Goal: Navigation & Orientation: Find specific page/section

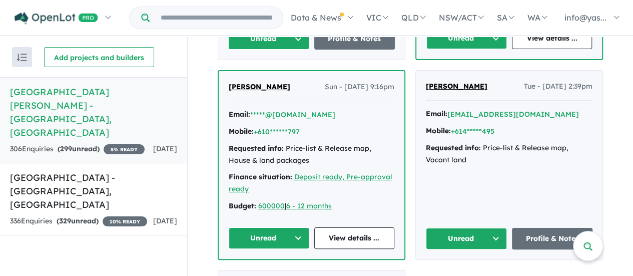
scroll to position [659, 0]
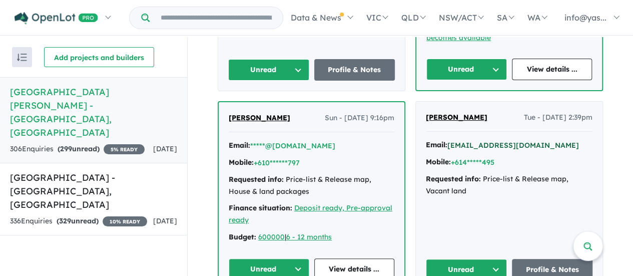
click at [476, 140] on button "[EMAIL_ADDRESS][DOMAIN_NAME]" at bounding box center [514, 145] width 132 height 11
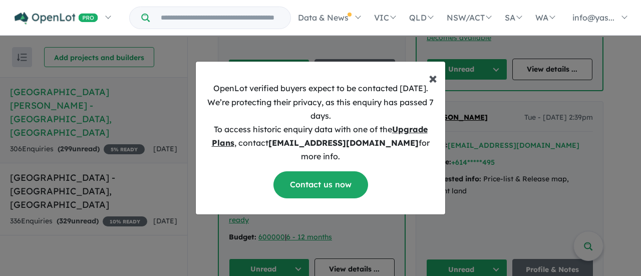
click at [434, 79] on span "×" at bounding box center [433, 78] width 9 height 20
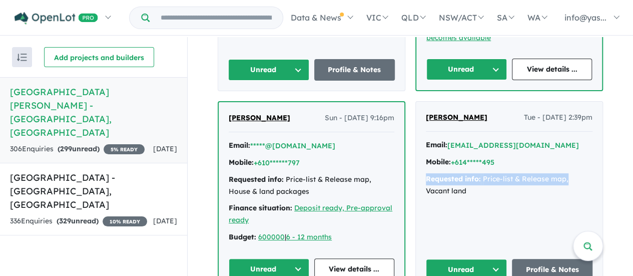
drag, startPoint x: 633, startPoint y: 145, endPoint x: 630, endPoint y: 139, distance: 7.2
click at [630, 139] on div "View 2 projects in your account Corner Strachan Road & One Tree Hill Road - Gol…" at bounding box center [411, 157] width 446 height 240
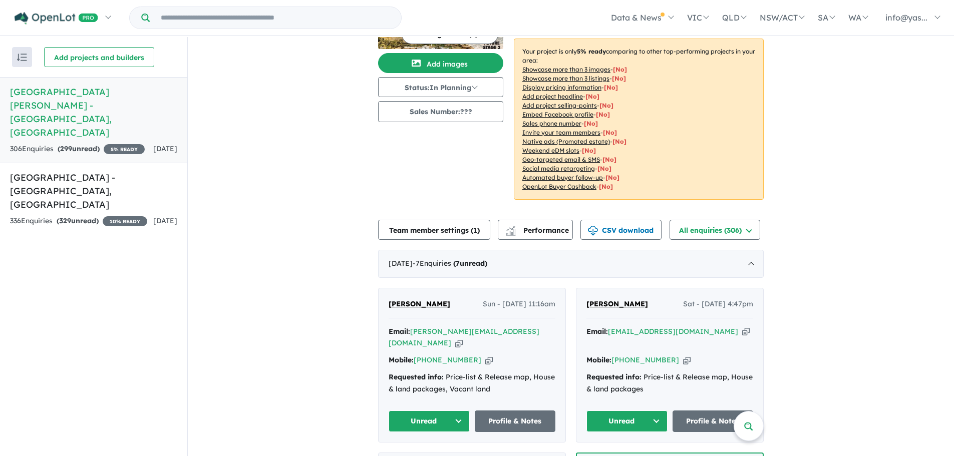
scroll to position [115, 0]
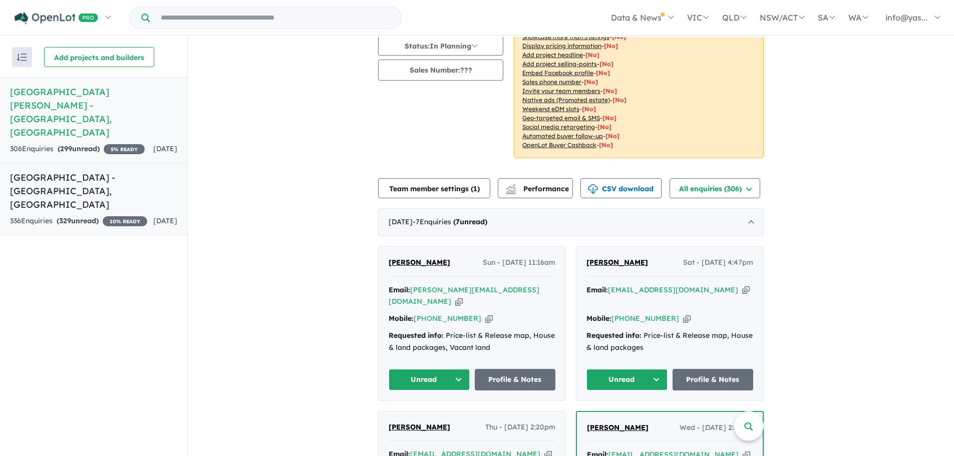
click at [52, 173] on h5 "Onkaparinga Heights Estate - Onkaparinga Heights , SA" at bounding box center [93, 191] width 167 height 41
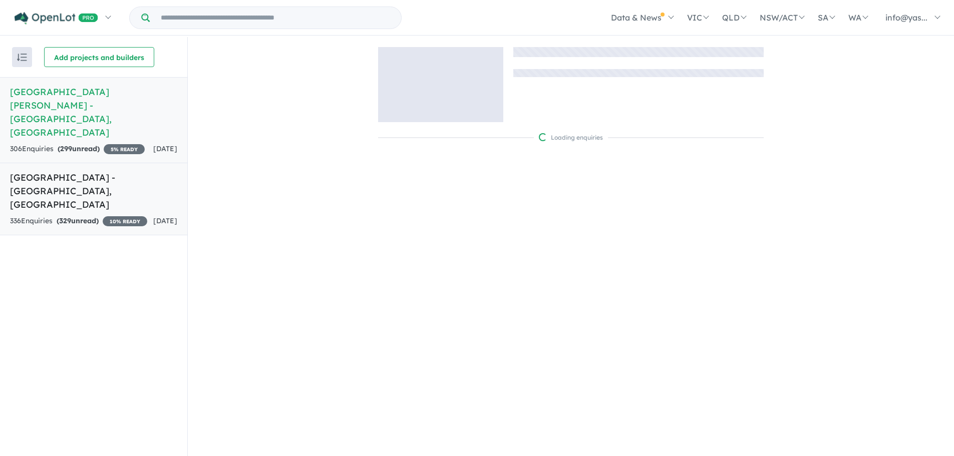
scroll to position [2, 0]
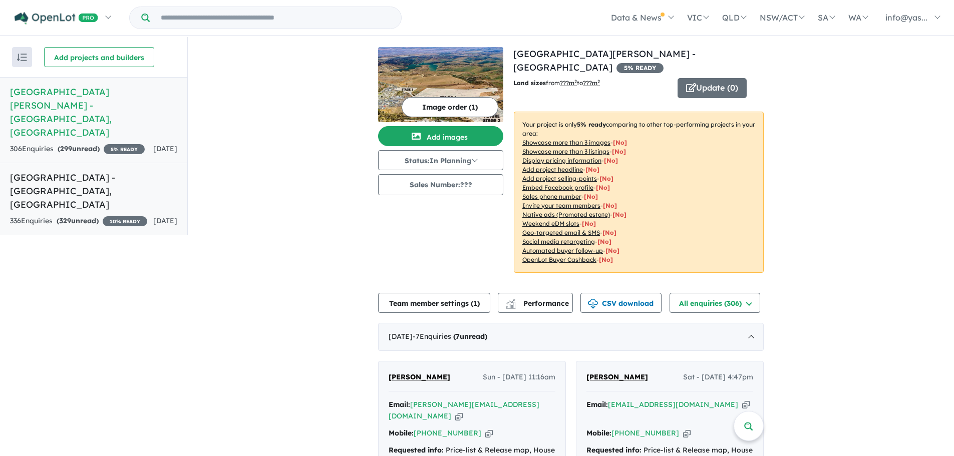
click at [94, 184] on link "[GEOGRAPHIC_DATA] - [GEOGRAPHIC_DATA] , [GEOGRAPHIC_DATA] 336 Enquir ies ( 329 …" at bounding box center [93, 199] width 187 height 73
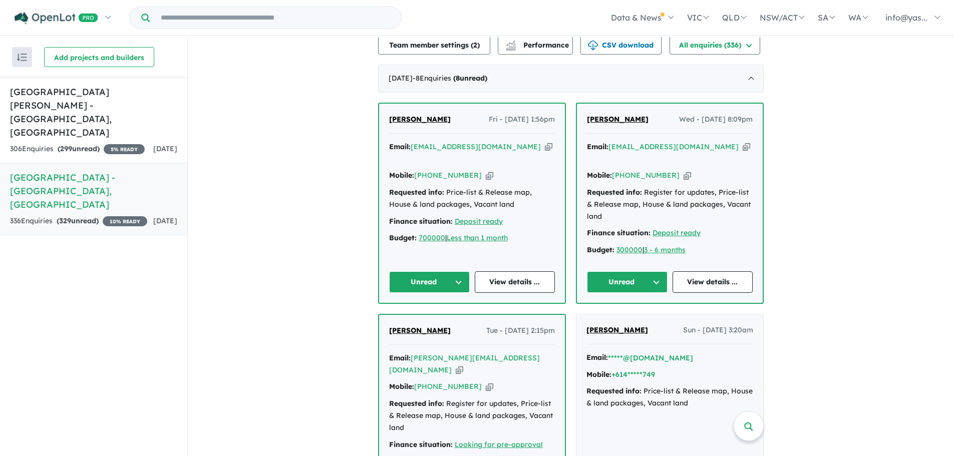
scroll to position [258, 0]
